Goal: Information Seeking & Learning: Compare options

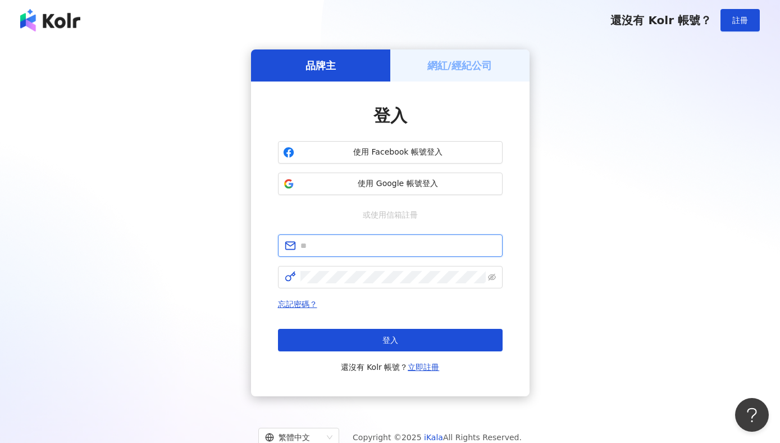
click at [323, 242] on input "text" at bounding box center [398, 245] width 195 height 12
paste input "**********"
type input "**********"
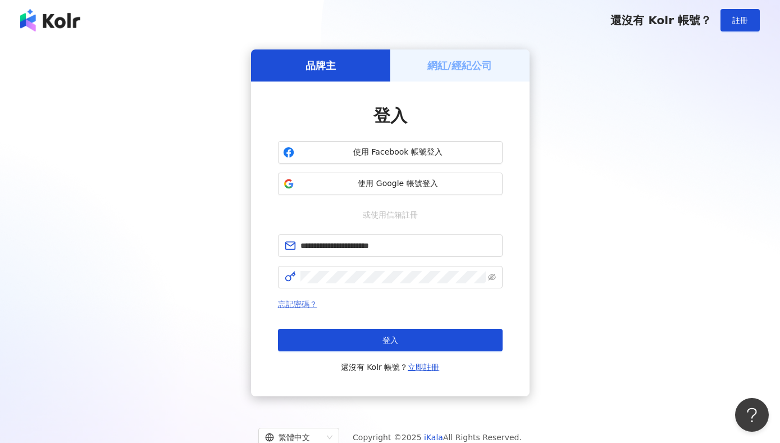
click at [307, 301] on link "忘記密碼？" at bounding box center [297, 303] width 39 height 9
click at [343, 234] on span at bounding box center [390, 245] width 225 height 22
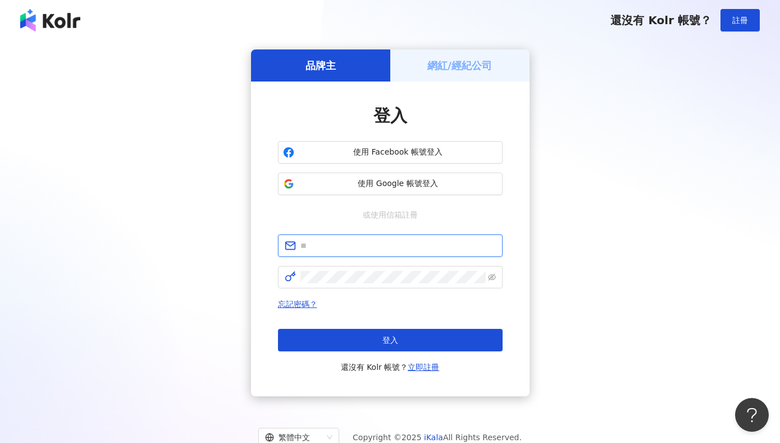
click at [330, 248] on input "text" at bounding box center [398, 245] width 195 height 12
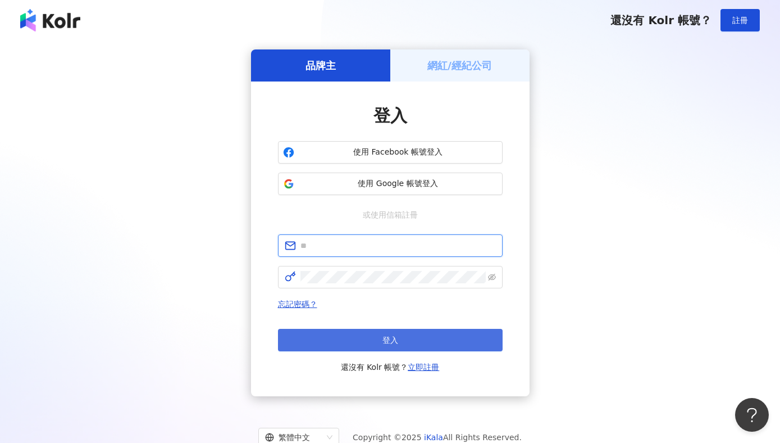
type input "**********"
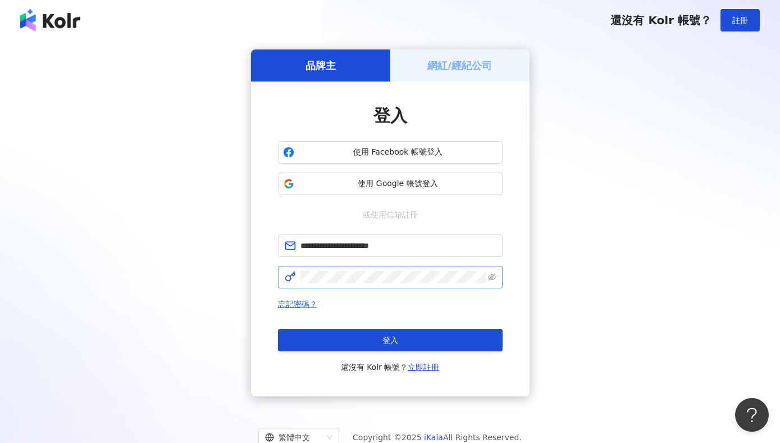
click at [344, 270] on span at bounding box center [390, 277] width 225 height 22
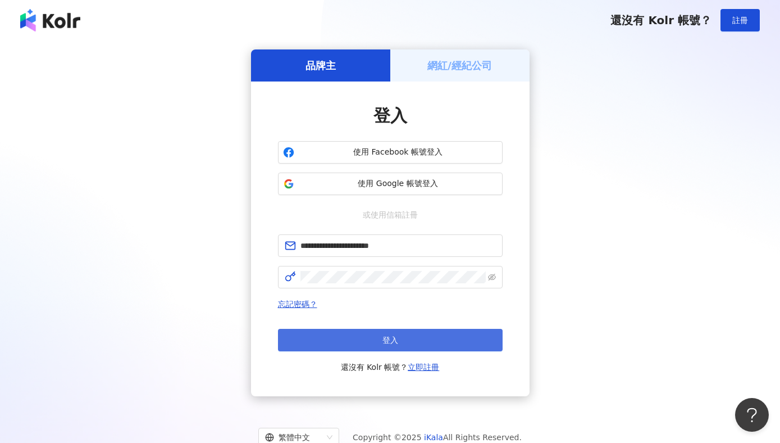
click at [348, 335] on button "登入" at bounding box center [390, 340] width 225 height 22
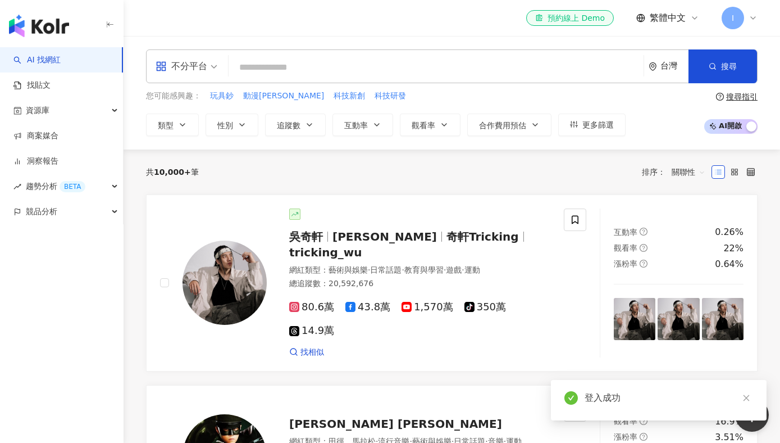
click at [285, 70] on input "search" at bounding box center [436, 67] width 406 height 21
type input "*"
type input "**"
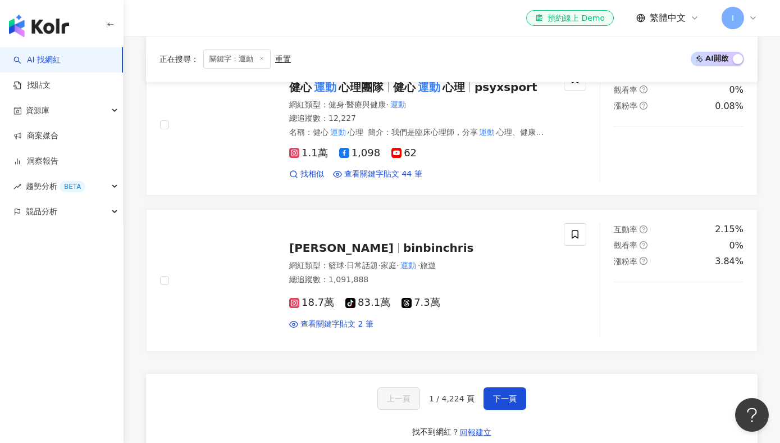
scroll to position [1935, 0]
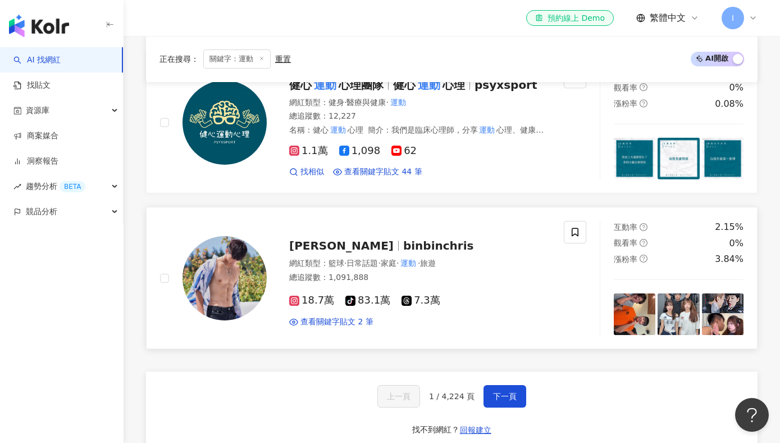
click at [299, 295] on icon at bounding box center [294, 300] width 10 height 10
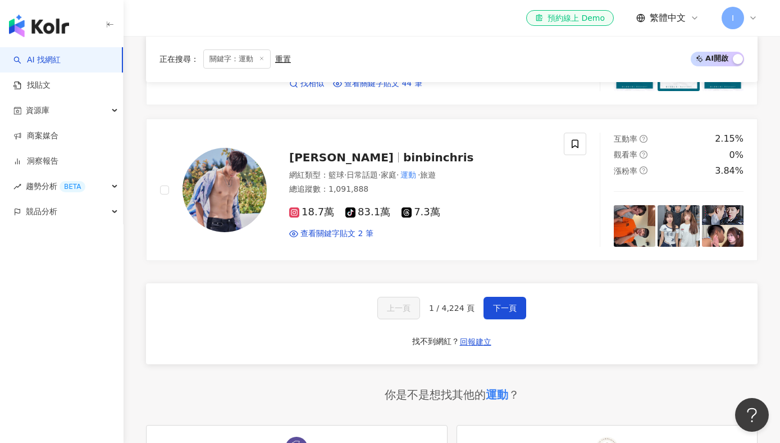
scroll to position [2022, 0]
click at [514, 301] on button "下一頁" at bounding box center [505, 308] width 43 height 22
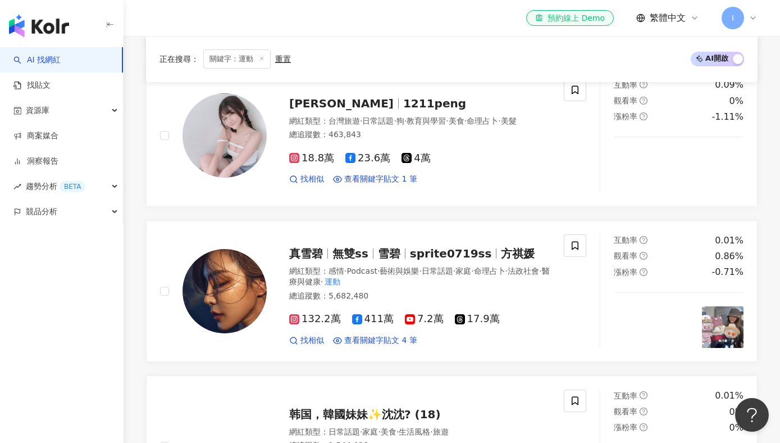
scroll to position [1846, 0]
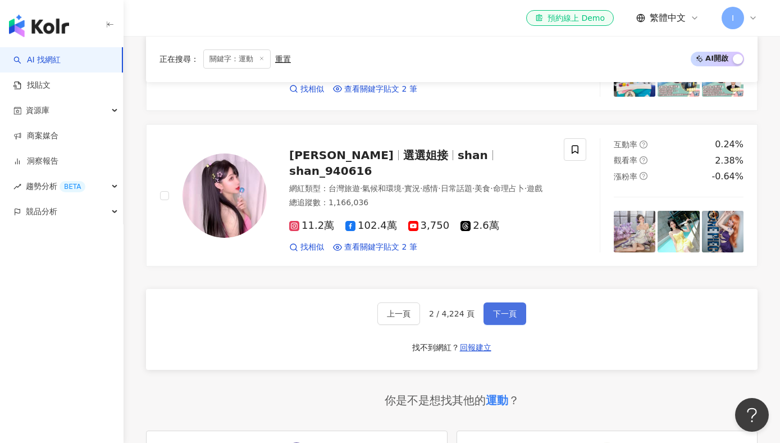
click at [524, 302] on button "下一頁" at bounding box center [505, 313] width 43 height 22
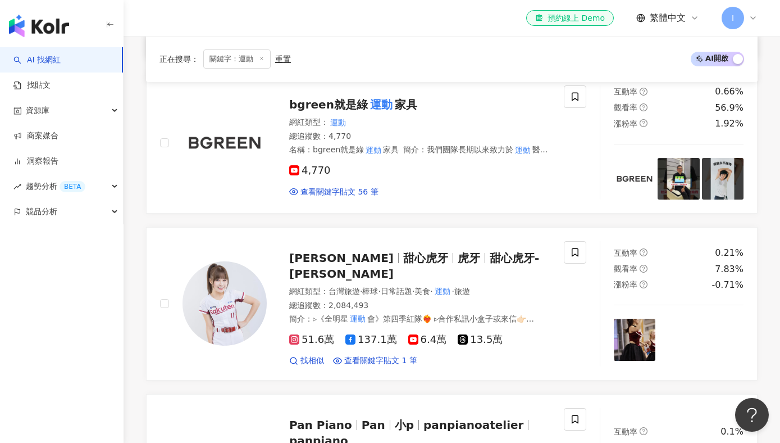
scroll to position [641, 0]
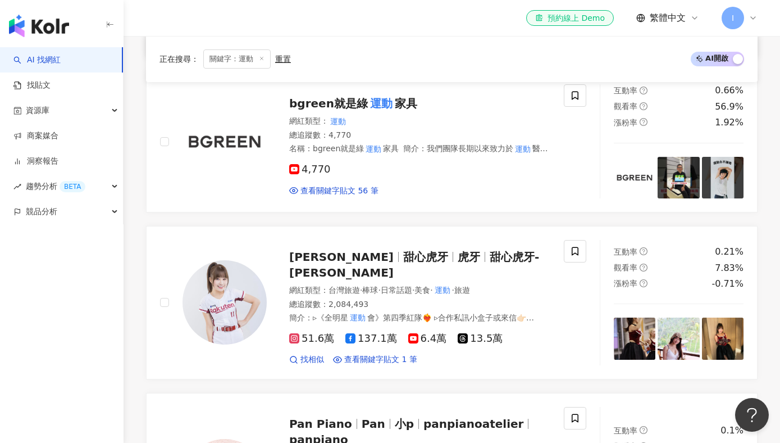
click at [509, 299] on div "總追蹤數 ： 2,084,493" at bounding box center [419, 304] width 261 height 11
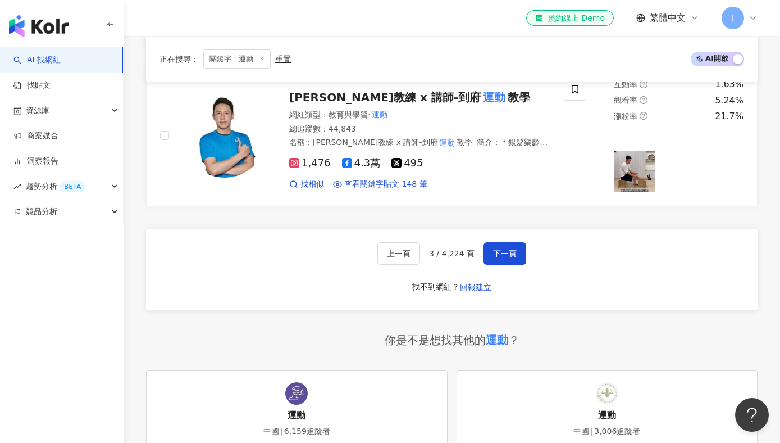
scroll to position [2061, 0]
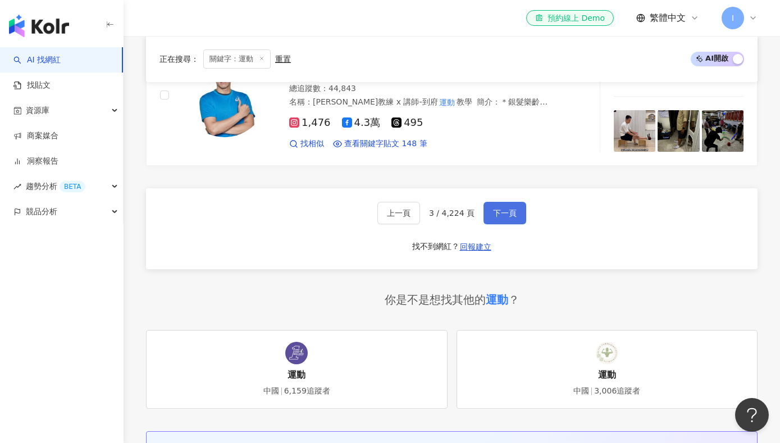
click at [490, 202] on button "下一頁" at bounding box center [505, 213] width 43 height 22
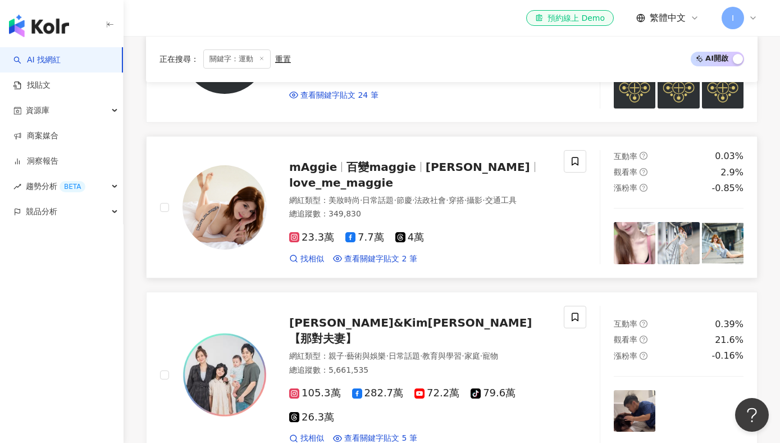
scroll to position [421, 0]
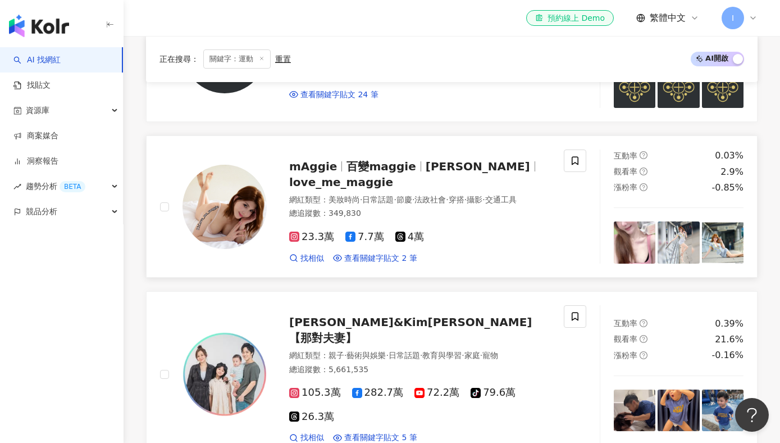
click at [311, 237] on div "23.3萬 7.7萬 4萬 找相似 查看關鍵字貼文 2 筆" at bounding box center [419, 243] width 261 height 42
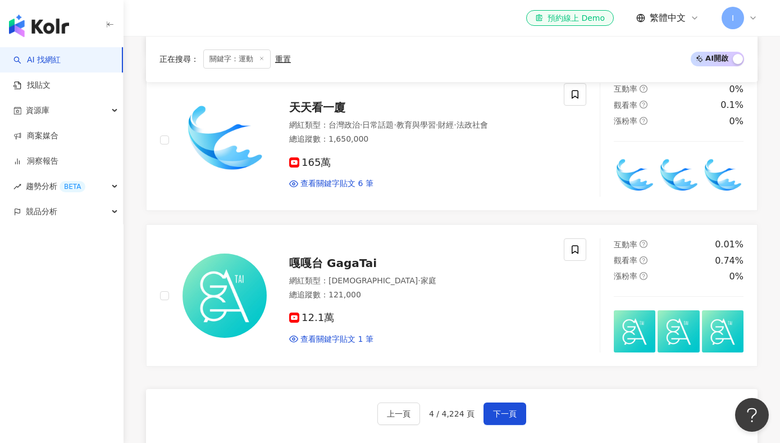
scroll to position [1781, 0]
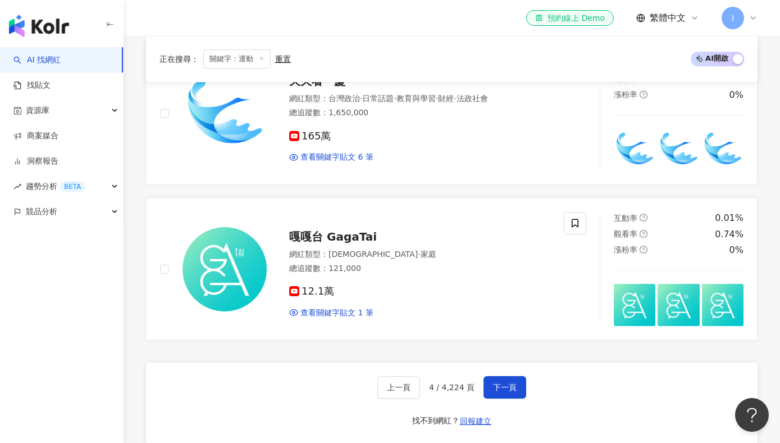
click at [500, 390] on div "上一頁 4 / 4,224 頁 下一頁 找不到網紅？ 回報建立" at bounding box center [452, 402] width 612 height 81
click at [495, 376] on button "下一頁" at bounding box center [505, 387] width 43 height 22
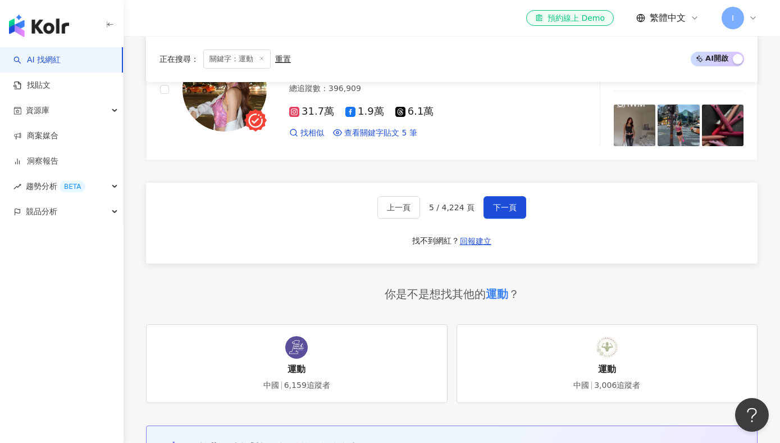
scroll to position [2029, 0]
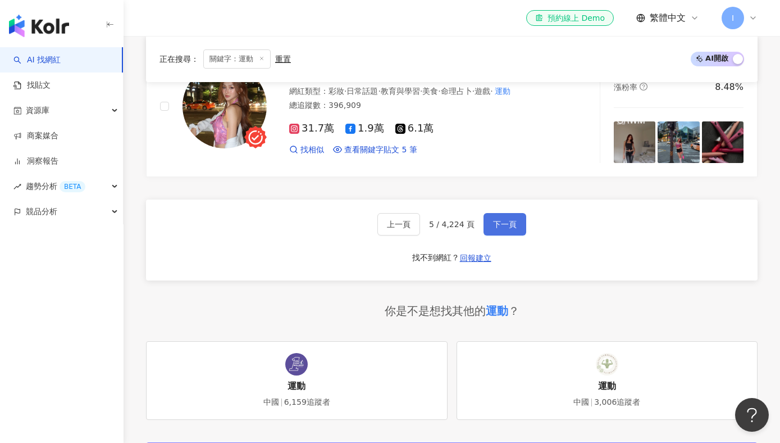
click at [498, 213] on button "下一頁" at bounding box center [505, 224] width 43 height 22
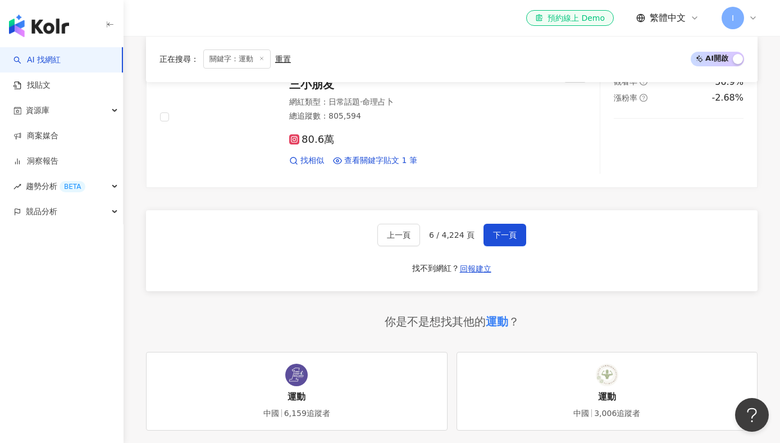
scroll to position [1932, 0]
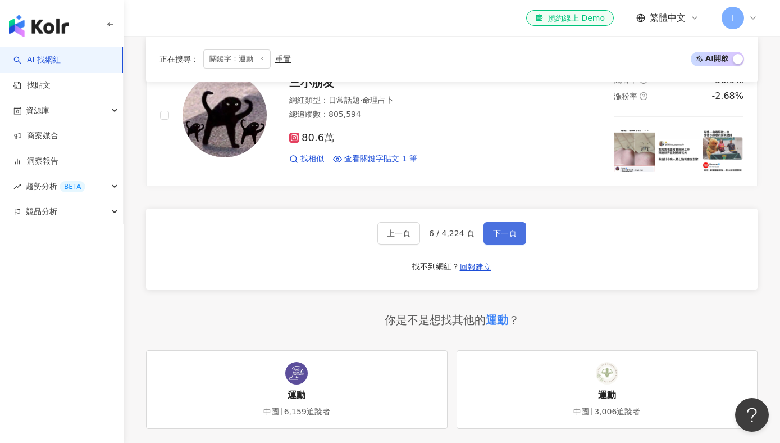
click at [501, 230] on span "下一頁" at bounding box center [505, 233] width 24 height 9
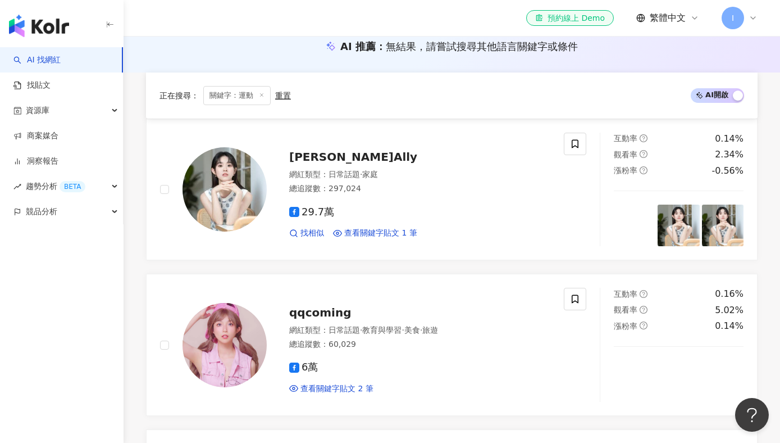
scroll to position [84, 0]
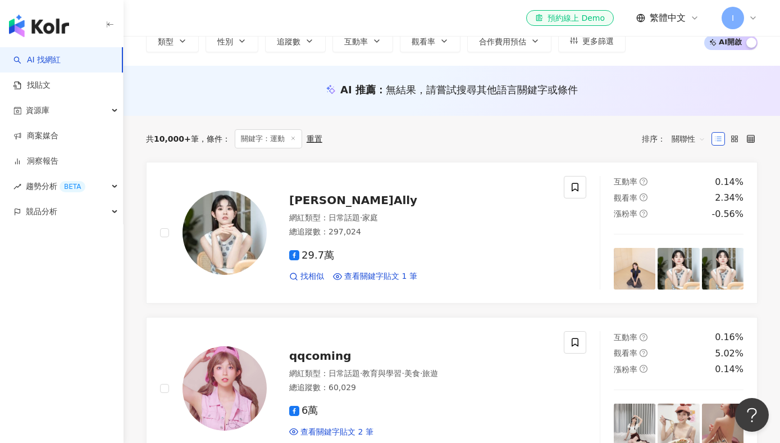
click at [294, 136] on icon at bounding box center [293, 138] width 6 height 6
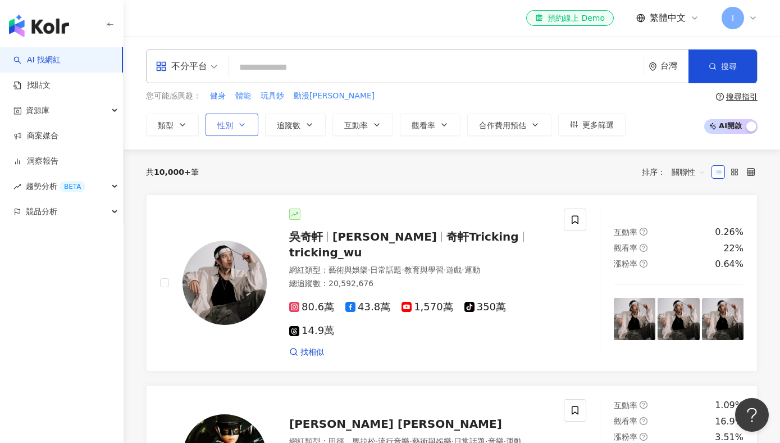
click at [233, 117] on button "性別" at bounding box center [232, 124] width 53 height 22
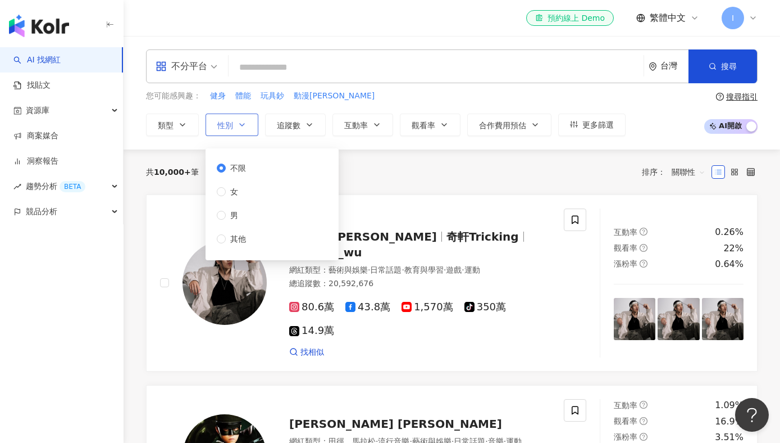
click at [233, 117] on button "性別" at bounding box center [232, 124] width 53 height 22
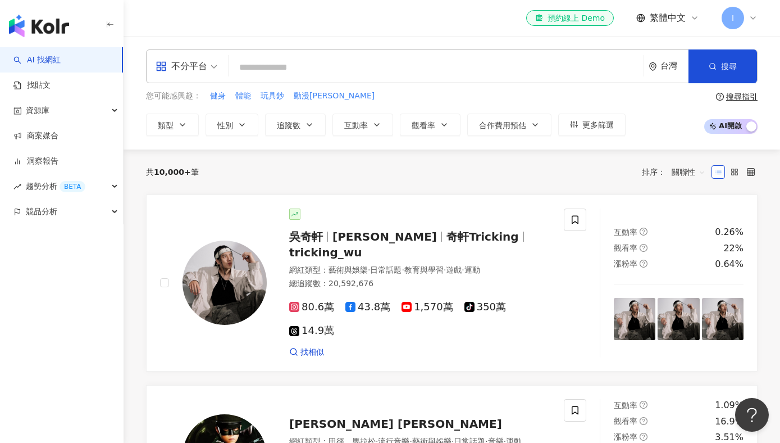
click at [301, 73] on input "search" at bounding box center [436, 67] width 406 height 21
click at [464, 140] on div "不分平台 台灣 搜尋 customizedTag キャットリボン運動 1,862 追蹤者 洋務運動 6,280 追蹤者 蛋白粉 3,006 追蹤者 CB 生酮…" at bounding box center [452, 92] width 657 height 113
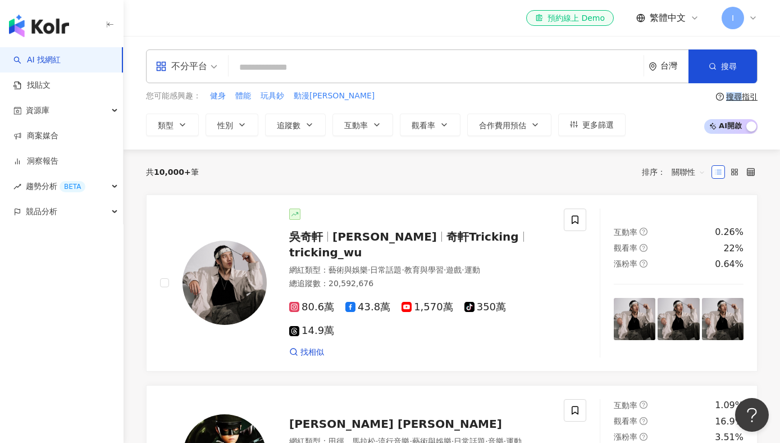
click at [464, 140] on div "不分平台 台灣 搜尋 customizedTag キャットリボン運動 1,862 追蹤者 洋務運動 6,280 追蹤者 蛋白粉 3,006 追蹤者 CB 生酮…" at bounding box center [452, 92] width 657 height 113
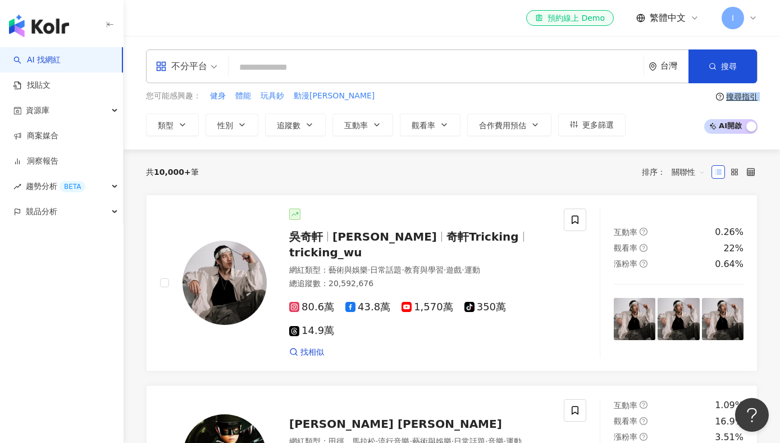
click at [464, 140] on div "不分平台 台灣 搜尋 customizedTag キャットリボン運動 1,862 追蹤者 洋務運動 6,280 追蹤者 蛋白粉 3,006 追蹤者 CB 生酮…" at bounding box center [452, 92] width 657 height 113
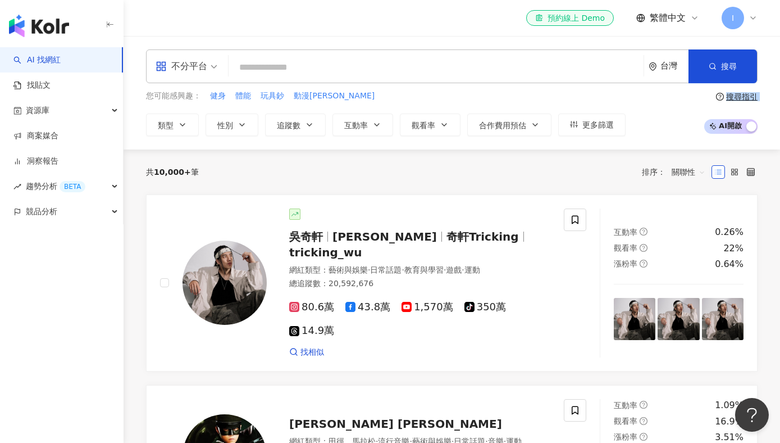
click at [464, 140] on div "不分平台 台灣 搜尋 customizedTag キャットリボン運動 1,862 追蹤者 洋務運動 6,280 追蹤者 蛋白粉 3,006 追蹤者 CB 生酮…" at bounding box center [452, 92] width 657 height 113
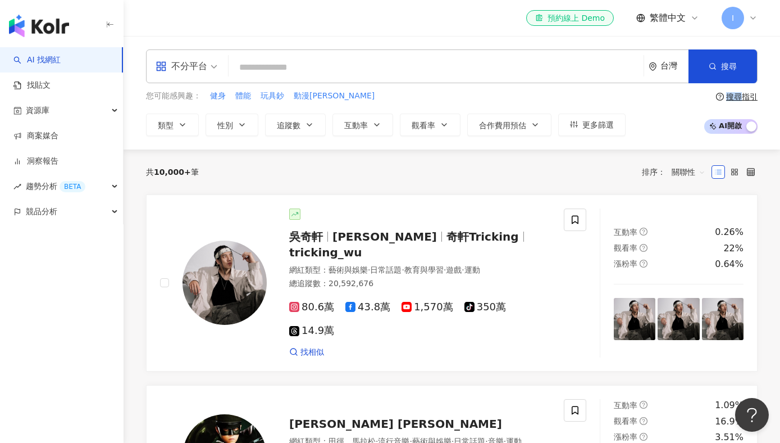
click at [464, 140] on div "不分平台 台灣 搜尋 customizedTag キャットリボン運動 1,862 追蹤者 洋務運動 6,280 追蹤者 蛋白粉 3,006 追蹤者 CB 生酮…" at bounding box center [452, 92] width 657 height 113
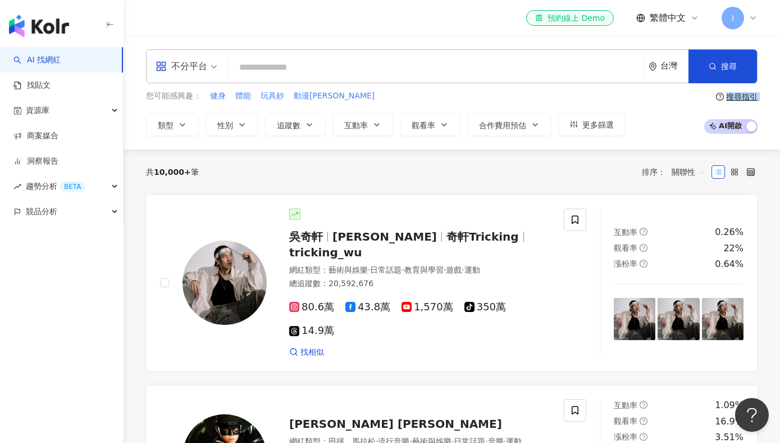
click at [464, 140] on div "不分平台 台灣 搜尋 customizedTag キャットリボン運動 1,862 追蹤者 洋務運動 6,280 追蹤者 蛋白粉 3,006 追蹤者 CB 生酮…" at bounding box center [452, 92] width 657 height 113
click at [320, 72] on input "search" at bounding box center [436, 67] width 406 height 21
drag, startPoint x: 320, startPoint y: 72, endPoint x: 261, endPoint y: 67, distance: 59.2
click at [260, 67] on input "search" at bounding box center [436, 67] width 406 height 21
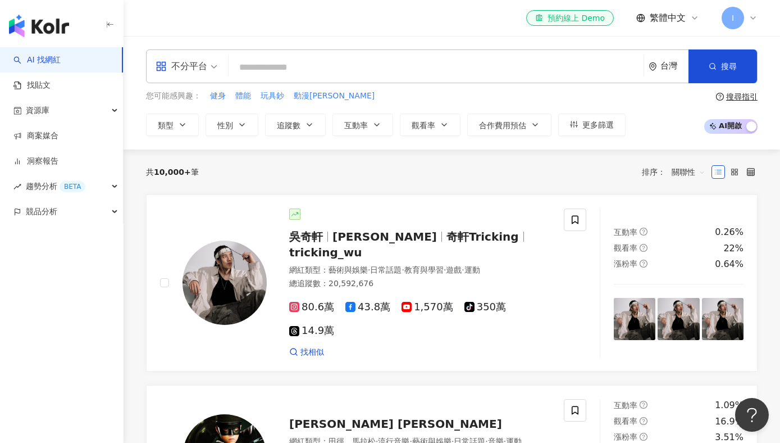
click at [206, 102] on div "您可能感興趣： 健身 體能 玩具鈔 動漫周邊 類型 性別 追蹤數 互動率 觀看率 合作費用預估 更多篩選 不限 女 男 其他" at bounding box center [386, 113] width 480 height 46
click at [211, 95] on span "健身" at bounding box center [218, 95] width 16 height 11
type input "**"
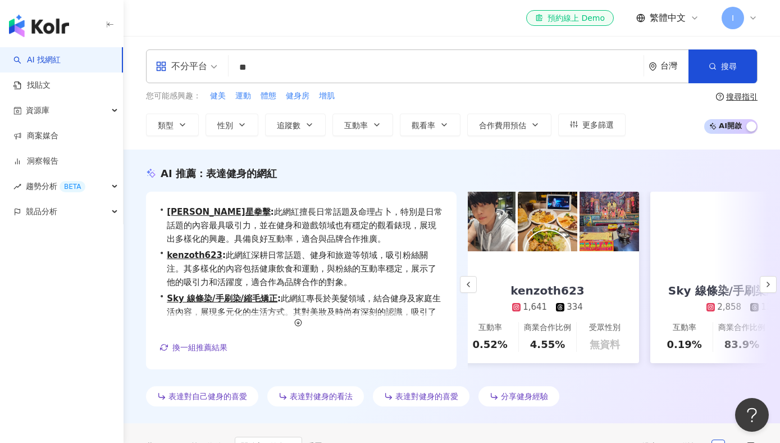
scroll to position [0, 215]
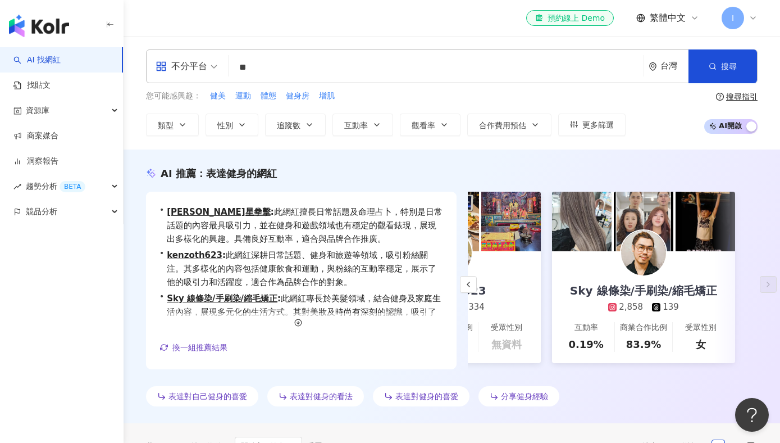
scroll to position [0, 304]
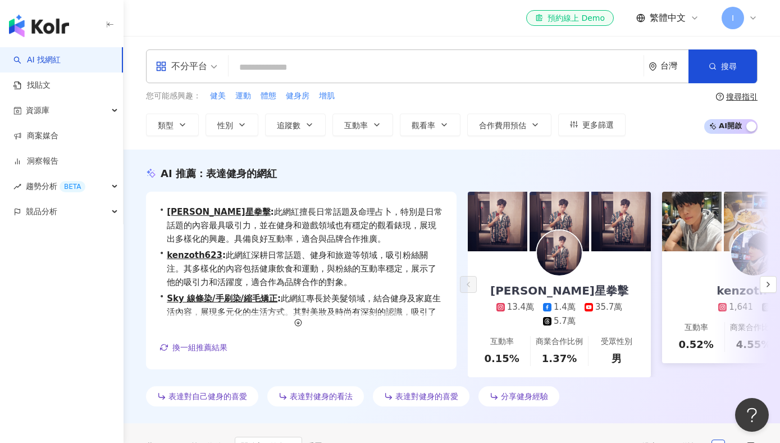
click at [506, 233] on img at bounding box center [498, 222] width 60 height 60
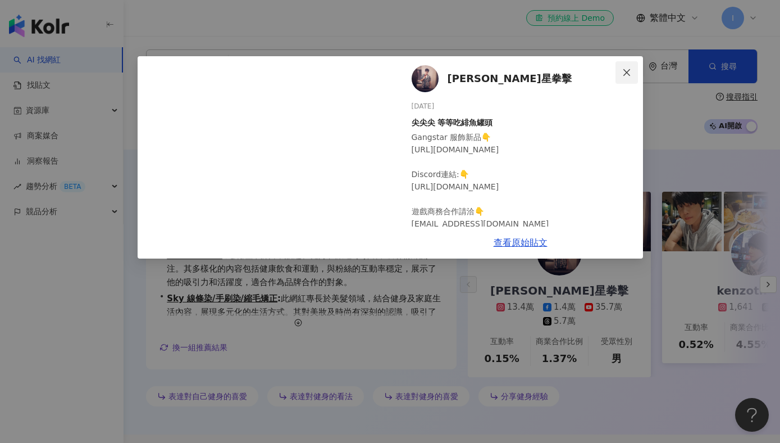
click at [631, 72] on icon "close" at bounding box center [626, 72] width 9 height 9
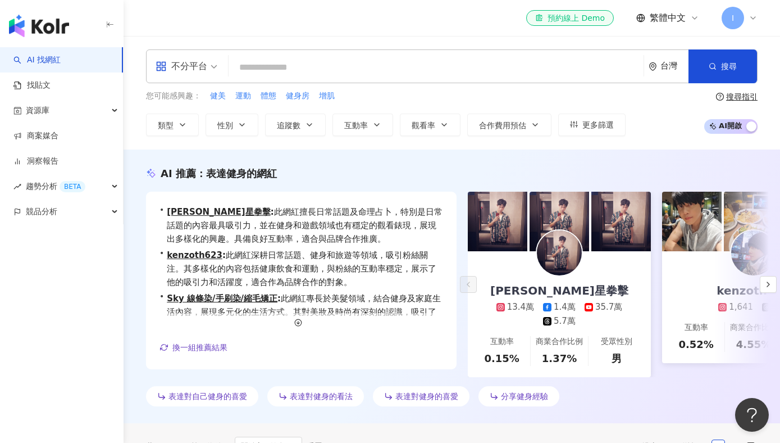
click at [501, 294] on div "尼克星拳擊 13.4萬 1.4萬 35.7萬 5.7萬" at bounding box center [560, 289] width 172 height 76
drag, startPoint x: 224, startPoint y: 93, endPoint x: 232, endPoint y: 81, distance: 14.2
click at [233, 81] on div "不分平台 台灣 搜尋 customizedTag キャットリボン運動 1,862 追蹤者 洋務運動 6,280 追蹤者 蛋白粉 3,006 追蹤者 CB 生酮…" at bounding box center [452, 92] width 657 height 87
click at [222, 90] on span "健美" at bounding box center [218, 95] width 16 height 11
type input "**"
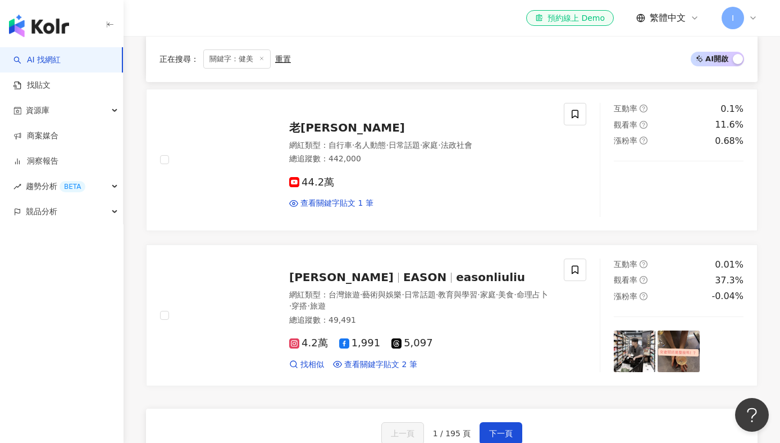
scroll to position [1895, 0]
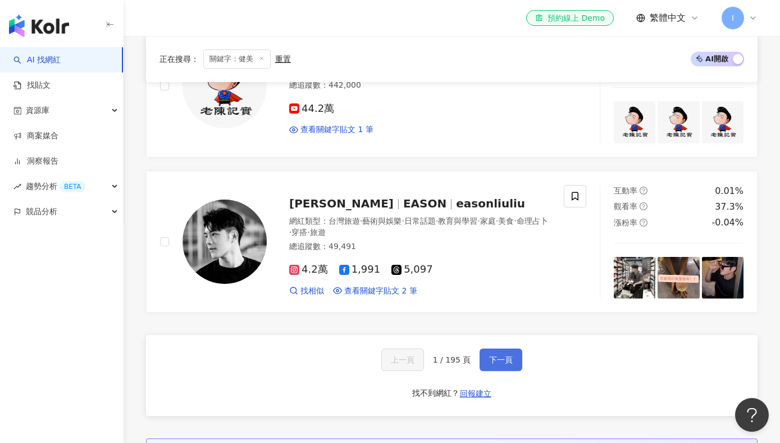
click at [493, 348] on button "下一頁" at bounding box center [501, 359] width 43 height 22
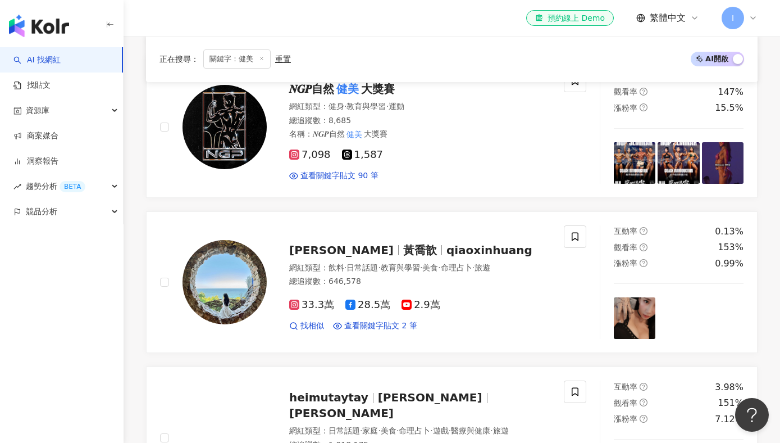
scroll to position [0, 0]
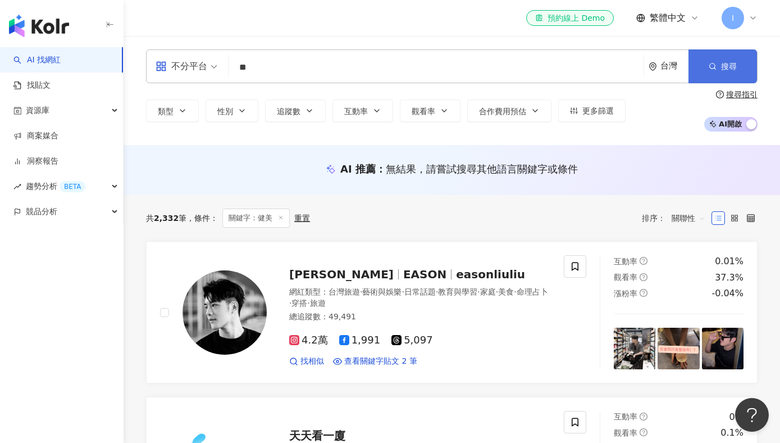
click at [721, 54] on button "搜尋" at bounding box center [723, 66] width 69 height 34
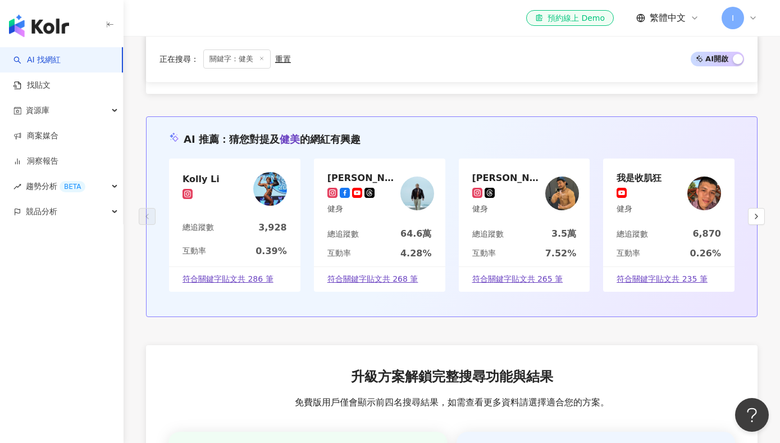
scroll to position [2213, 0]
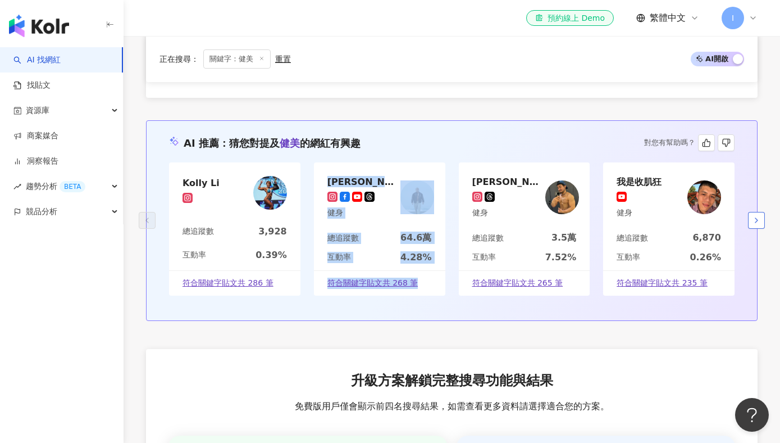
click at [757, 216] on icon "button" at bounding box center [756, 220] width 9 height 9
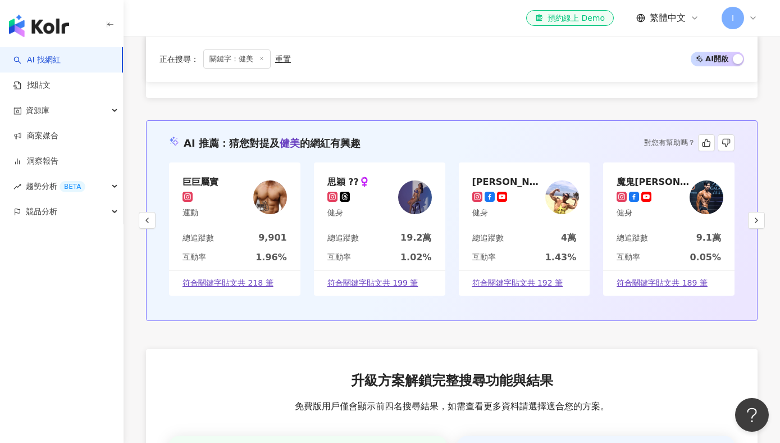
drag, startPoint x: 540, startPoint y: 190, endPoint x: 573, endPoint y: 179, distance: 34.5
click at [573, 179] on div "Huang Musclecenter 黃阿文 健身" at bounding box center [524, 196] width 131 height 69
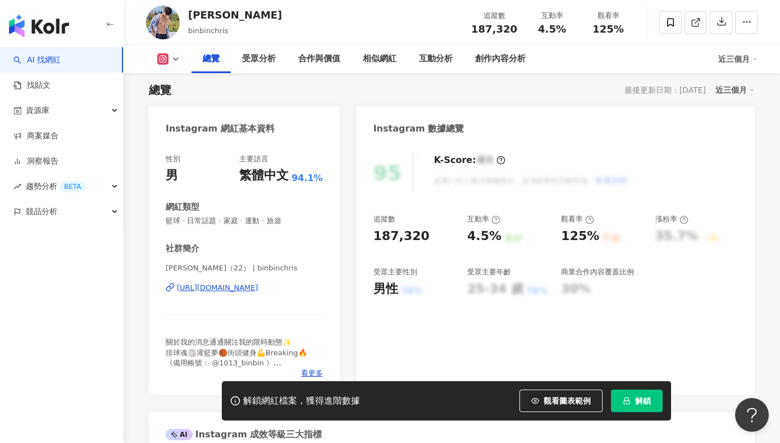
click at [274, 295] on div "陳天兵（22） | binbinchris https://www.instagram.com/binbinchris/" at bounding box center [244, 296] width 157 height 66
click at [258, 286] on div "https://www.instagram.com/binbinchris/" at bounding box center [217, 288] width 81 height 10
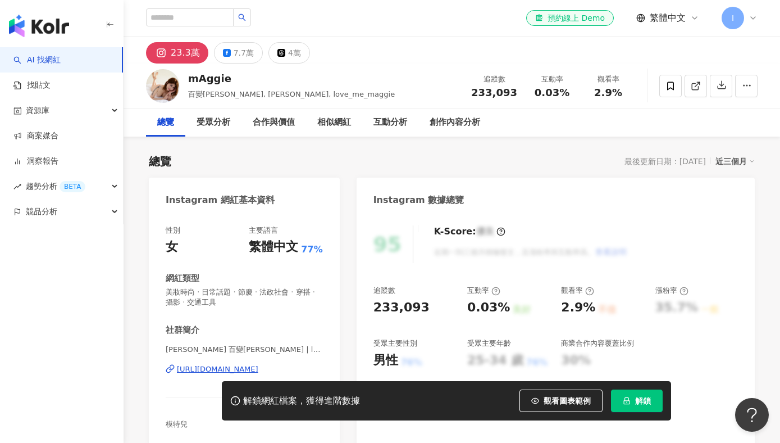
click at [177, 389] on div "解鎖網紅檔案，獲得進階數據 觀看圖表範例 解鎖" at bounding box center [390, 400] width 780 height 39
click at [184, 370] on div "https://www.instagram.com/love_me_maggie/" at bounding box center [217, 369] width 81 height 10
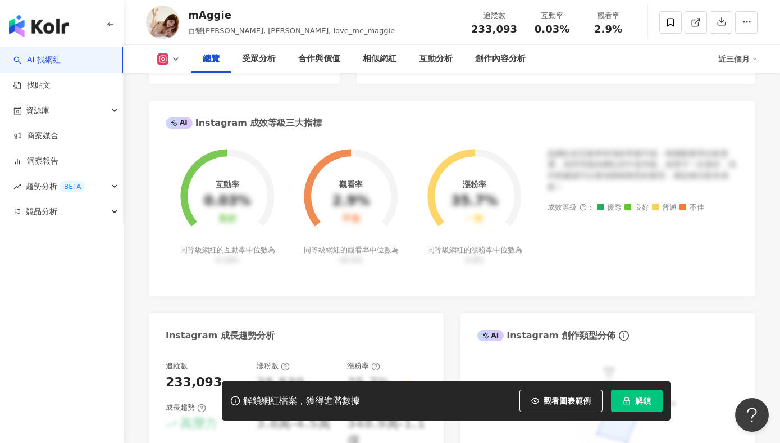
scroll to position [580, 0]
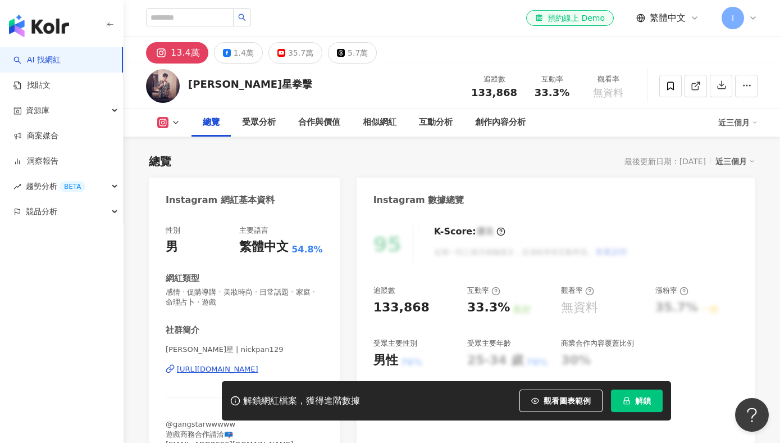
click at [284, 344] on span "尼克星 | nickpan129" at bounding box center [244, 349] width 157 height 10
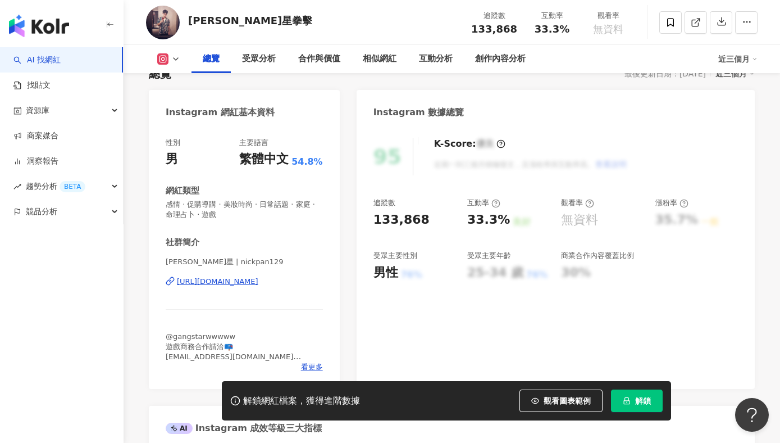
click at [258, 283] on div "https://www.instagram.com/nickpan129/" at bounding box center [217, 281] width 81 height 10
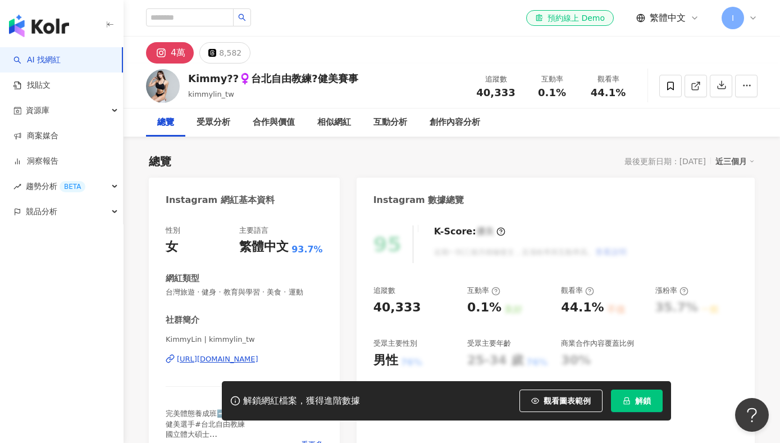
scroll to position [125, 0]
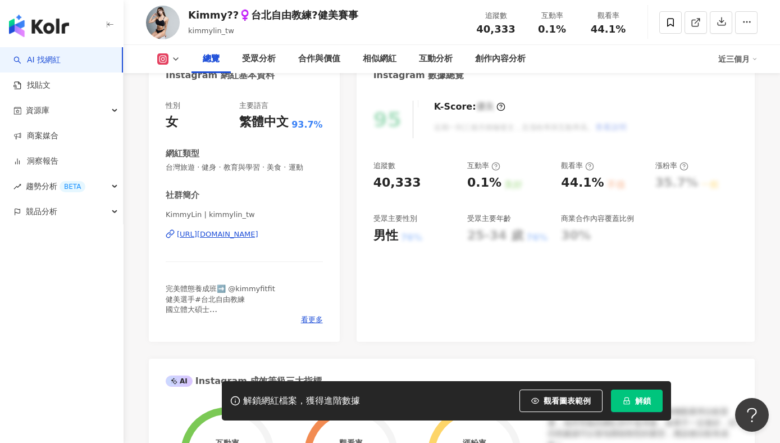
click at [271, 225] on div "KimmyLin | kimmylin_tw https://www.instagram.com/kimmylin_tw/" at bounding box center [244, 243] width 157 height 66
click at [258, 232] on div "https://www.instagram.com/kimmylin_tw/" at bounding box center [217, 234] width 81 height 10
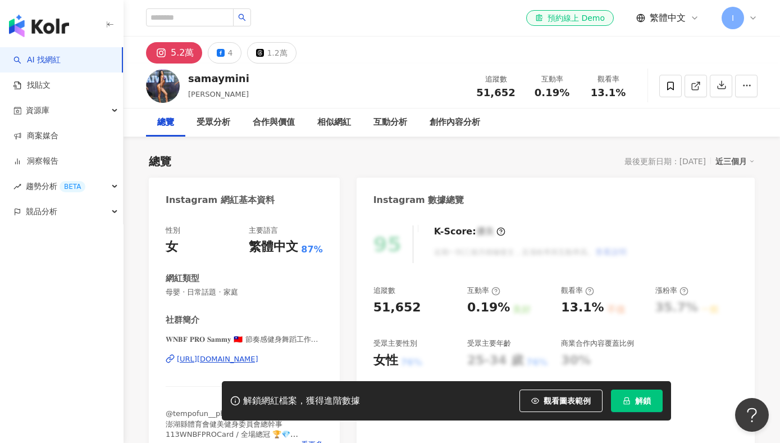
click at [186, 359] on div "[URL][DOMAIN_NAME]" at bounding box center [217, 359] width 81 height 10
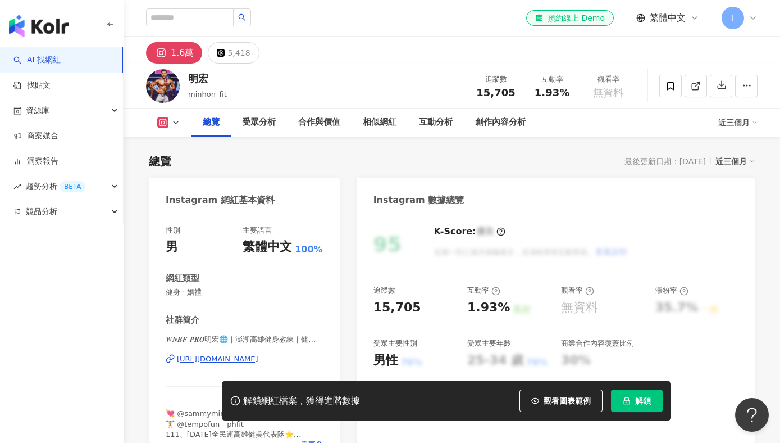
scroll to position [57, 0]
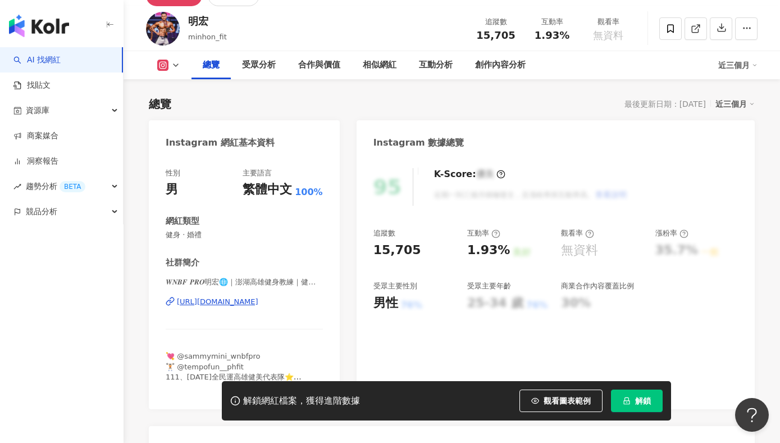
click at [218, 302] on div "https://www.instagram.com/minhon_wnbfpro/" at bounding box center [217, 302] width 81 height 10
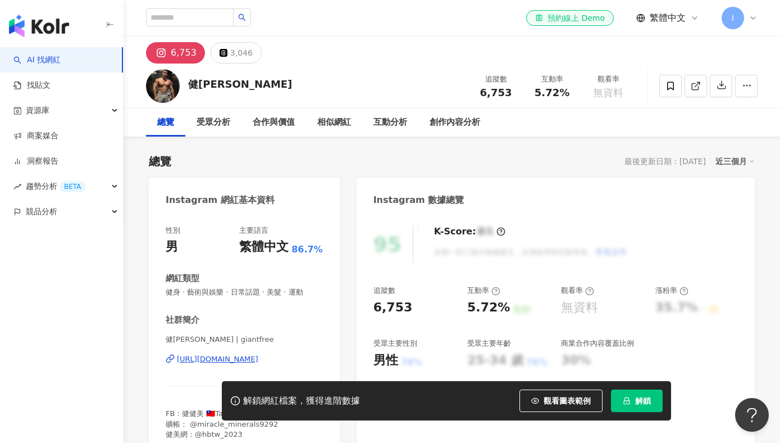
click at [197, 356] on div "https://www.instagram.com/giantfree/" at bounding box center [217, 359] width 81 height 10
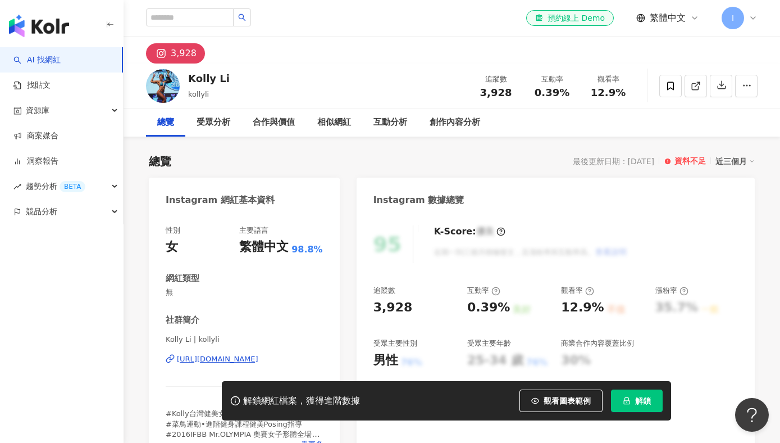
click at [207, 357] on div "https://www.instagram.com/kollyli/" at bounding box center [217, 359] width 81 height 10
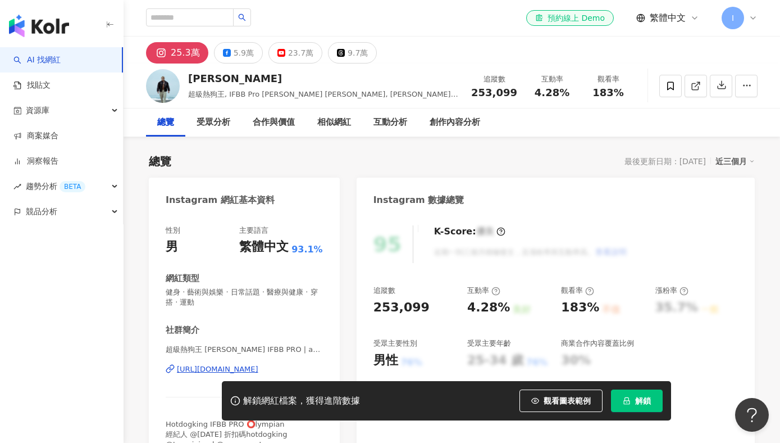
scroll to position [19, 0]
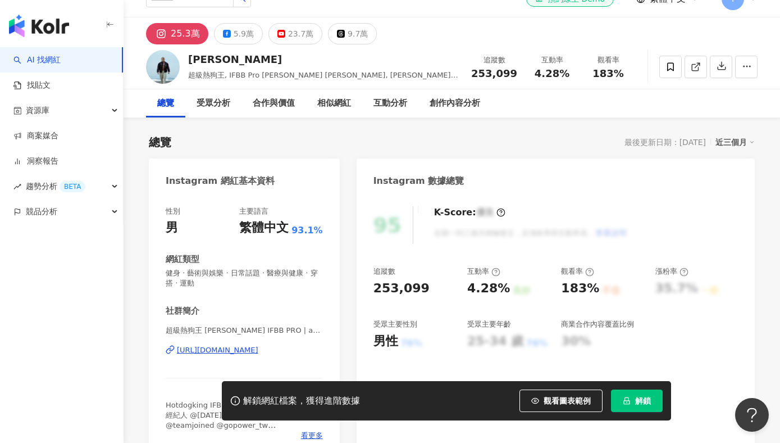
click at [231, 349] on div "[URL][DOMAIN_NAME]" at bounding box center [217, 350] width 81 height 10
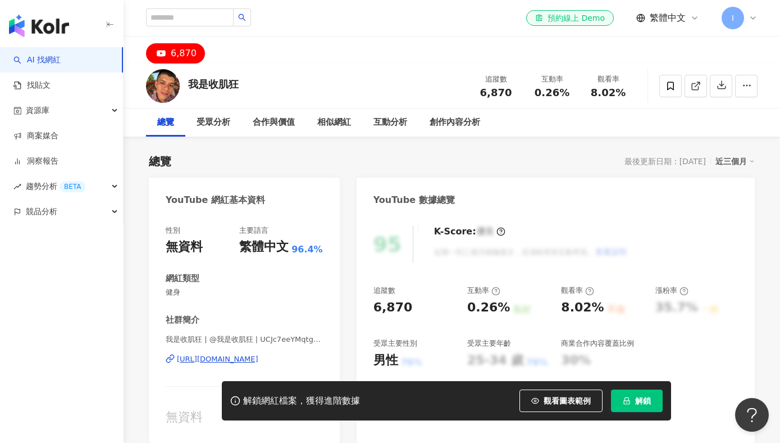
click at [196, 356] on div "[URL][DOMAIN_NAME]" at bounding box center [217, 359] width 81 height 10
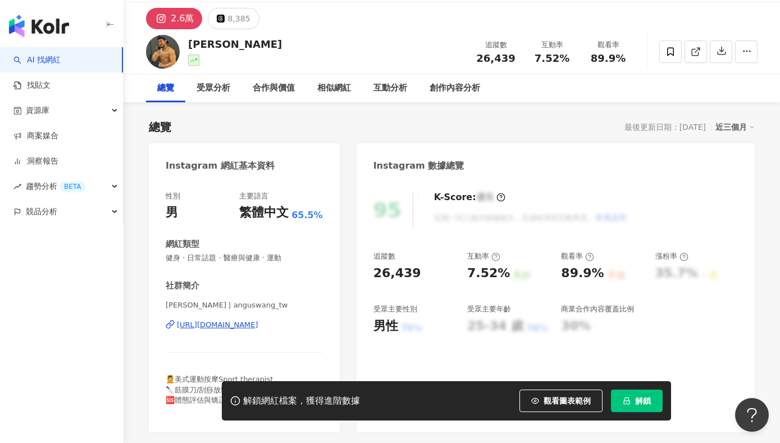
scroll to position [35, 0]
click at [233, 322] on div "[URL][DOMAIN_NAME]" at bounding box center [217, 324] width 81 height 10
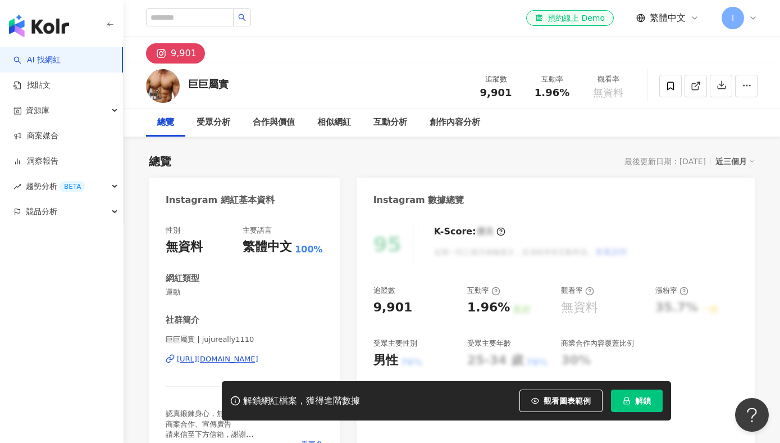
click at [202, 351] on div "巨巨屬實 | jujureally1110 https://www.instagram.com/jujureally1110/" at bounding box center [244, 367] width 157 height 66
click at [195, 374] on div "巨巨屬實 | jujureally1110 https://www.instagram.com/jujureally1110/" at bounding box center [244, 367] width 157 height 66
click at [193, 354] on div "https://www.instagram.com/jujureally1110/" at bounding box center [217, 359] width 81 height 10
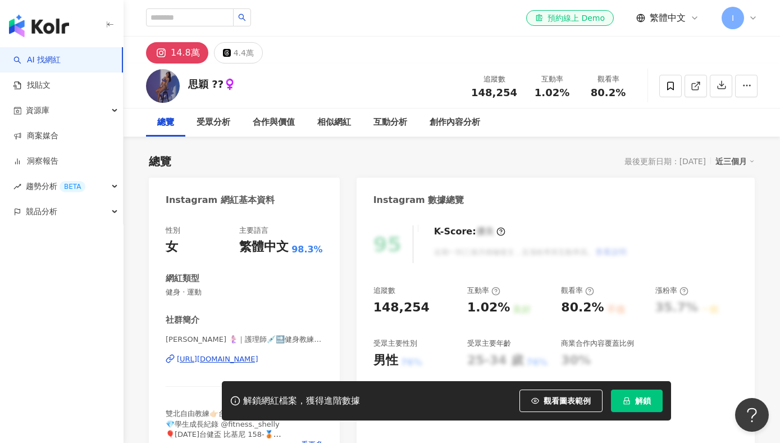
click at [249, 359] on div "[URL][DOMAIN_NAME]" at bounding box center [217, 359] width 81 height 10
click at [51, 81] on link "找貼文" at bounding box center [31, 85] width 37 height 11
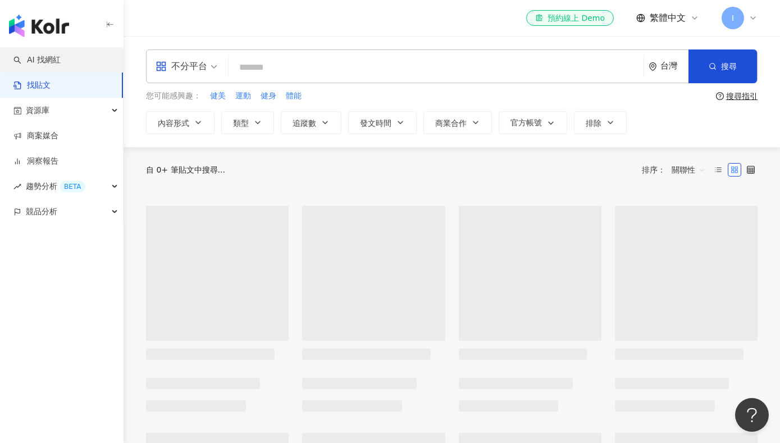
click at [61, 61] on link "AI 找網紅" at bounding box center [36, 59] width 47 height 11
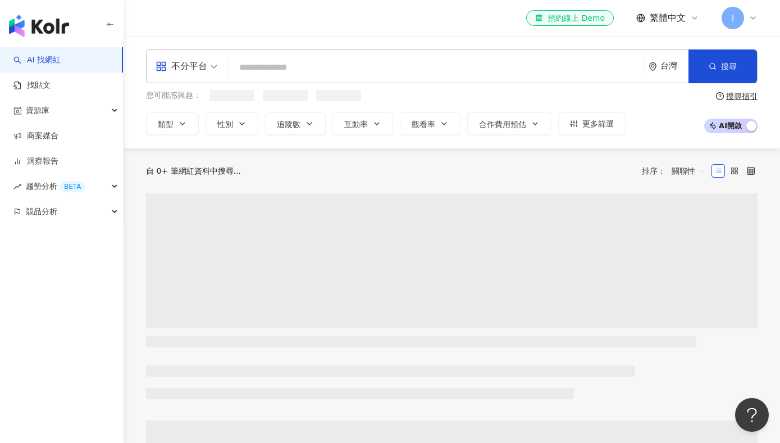
click at [292, 60] on input "search" at bounding box center [436, 67] width 406 height 21
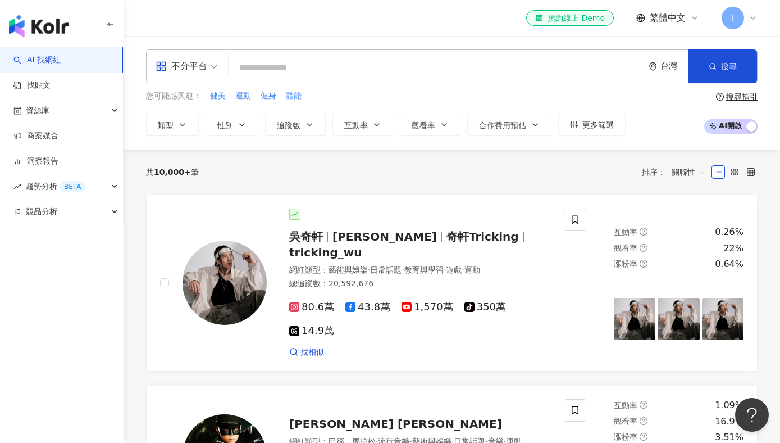
click at [294, 97] on span "體能" at bounding box center [294, 95] width 16 height 11
type input "**"
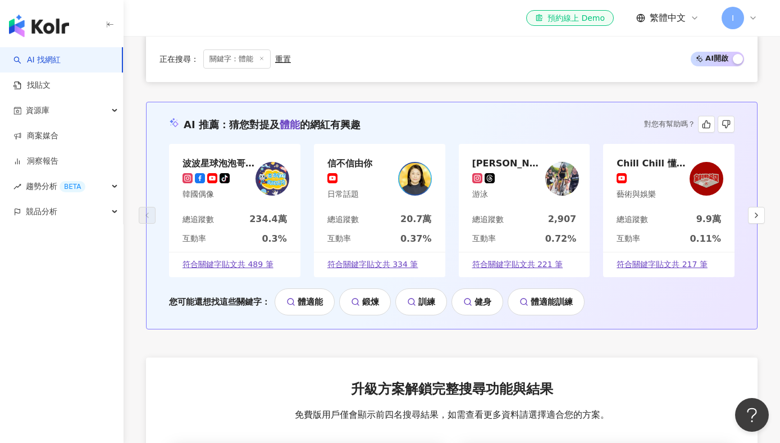
scroll to position [2384, 0]
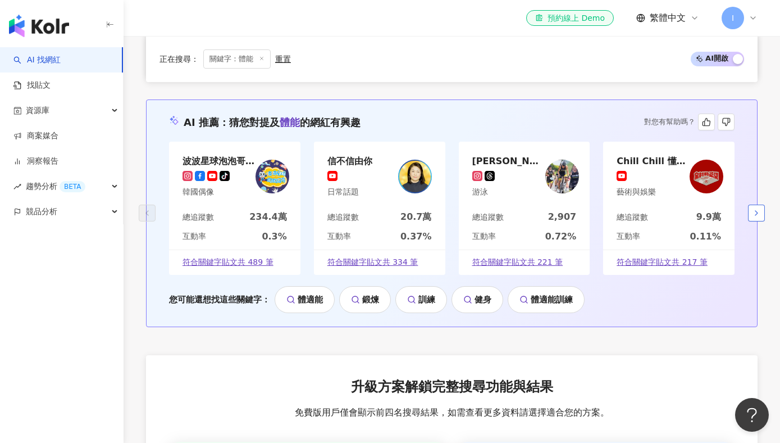
click at [758, 204] on button "button" at bounding box center [756, 212] width 17 height 17
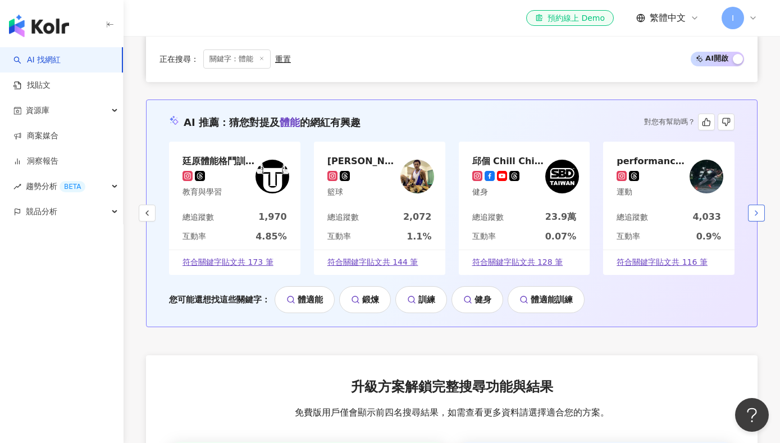
click at [758, 204] on button "button" at bounding box center [756, 212] width 17 height 17
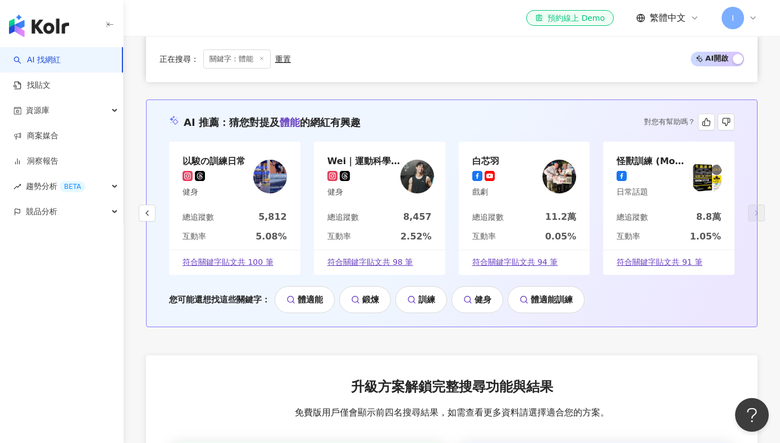
click at [738, 174] on div "AI 推薦 ： 猜您對提及 體能 的網紅有興趣 對您有幫助嗎？ 以駿の訓練日常 健身 總追蹤數 5,812 互動率 5.08% 符合關鍵字貼文共 100 筆 …" at bounding box center [452, 212] width 612 height 227
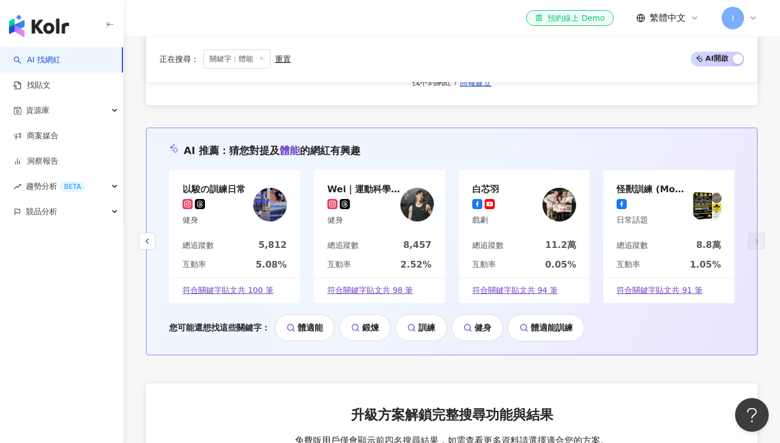
scroll to position [2355, 0]
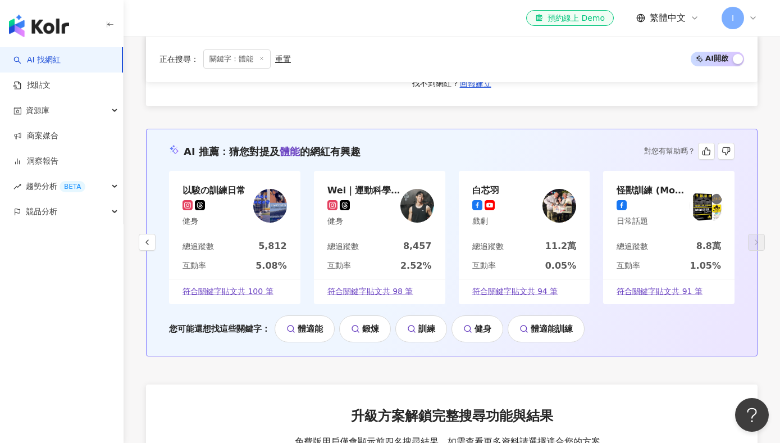
click at [481, 315] on link "健身" at bounding box center [478, 328] width 52 height 27
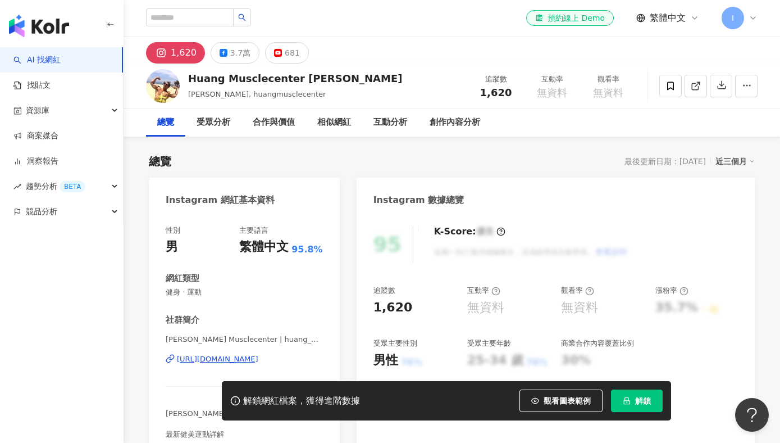
click at [258, 362] on div "[URL][DOMAIN_NAME]" at bounding box center [217, 359] width 81 height 10
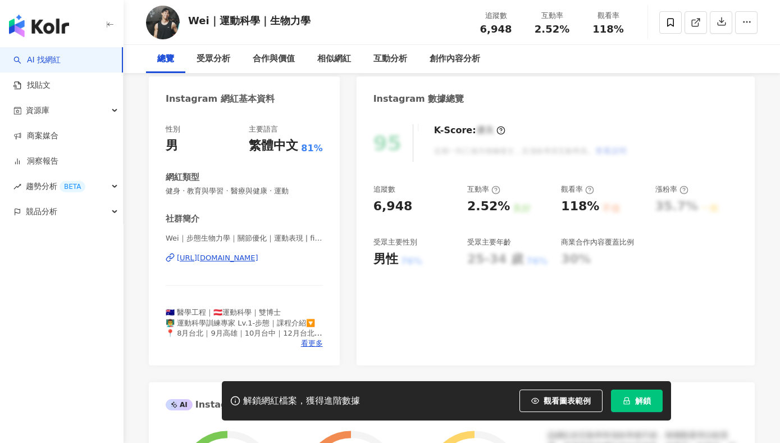
scroll to position [110, 0]
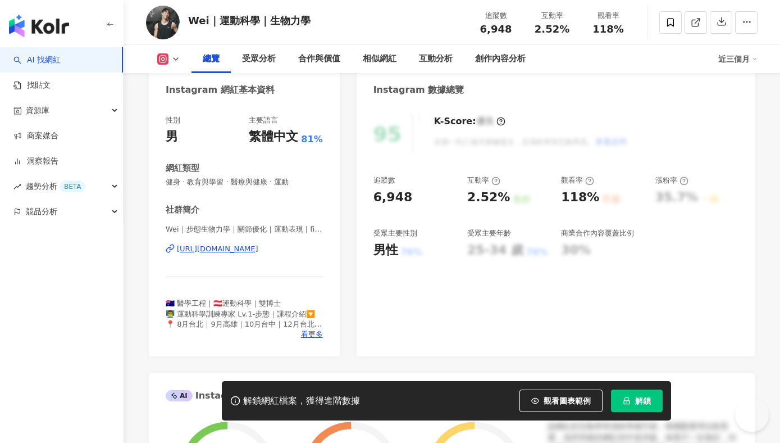
click at [258, 248] on div "https://www.instagram.com/fitness_wefit1/" at bounding box center [217, 249] width 81 height 10
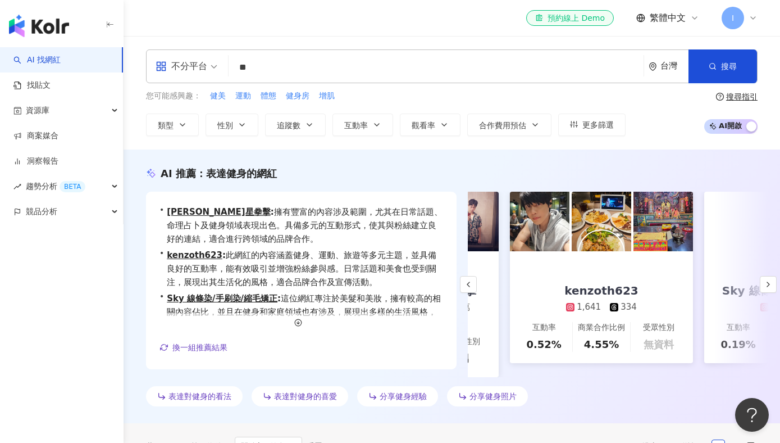
scroll to position [0, 94]
